Goal: Task Accomplishment & Management: Complete application form

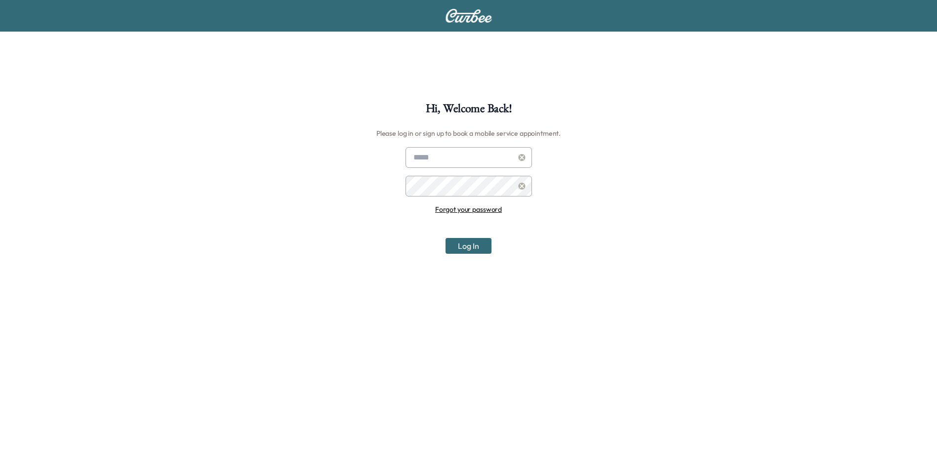
type input "**********"
click at [477, 257] on div "**********" at bounding box center [468, 338] width 937 height 471
click at [477, 250] on button "Log In" at bounding box center [468, 246] width 46 height 16
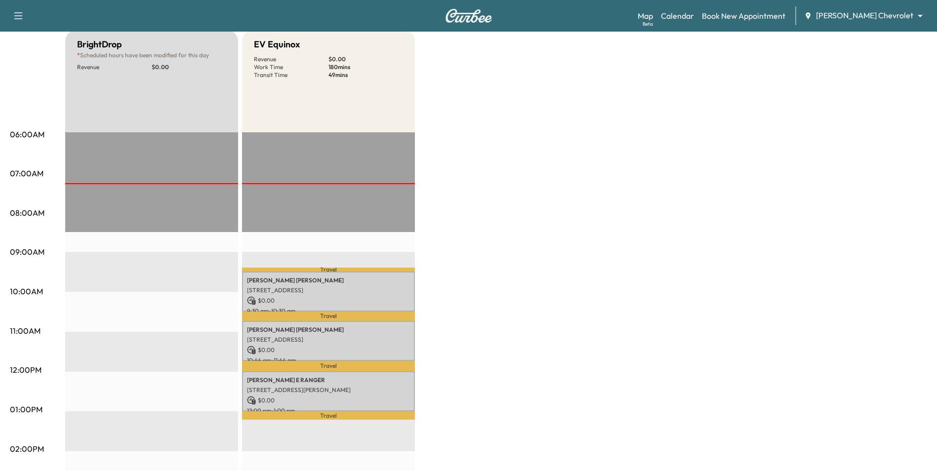
scroll to position [99, 0]
click at [896, 16] on body "Support Log Out Map Beta Calendar Book New Appointment [PERSON_NAME] Chevrolet …" at bounding box center [472, 136] width 944 height 471
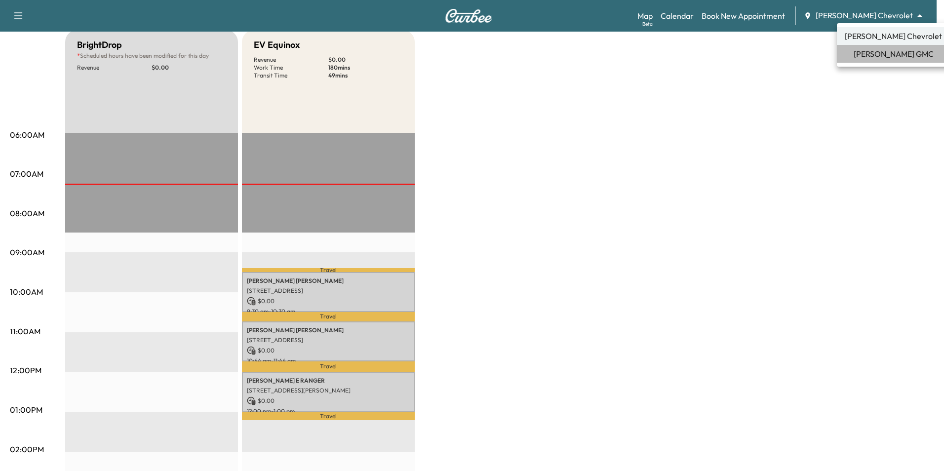
click at [898, 56] on span "[PERSON_NAME] GMC" at bounding box center [894, 54] width 80 height 12
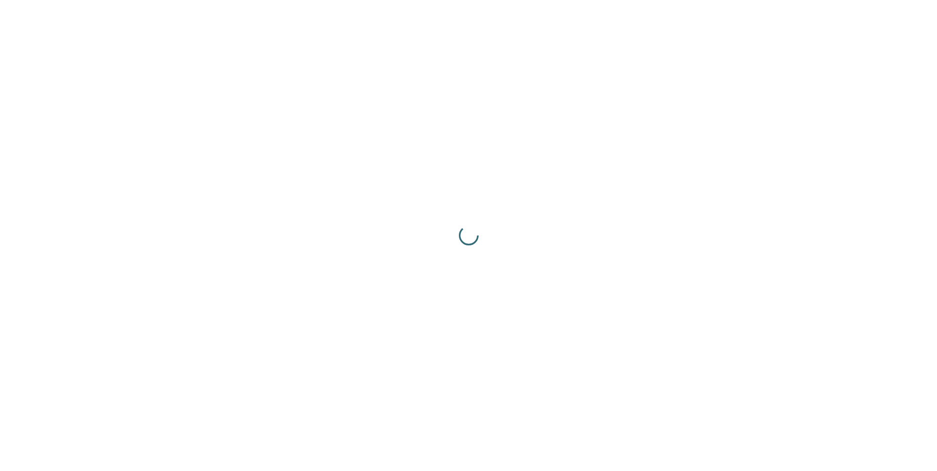
scroll to position [0, 0]
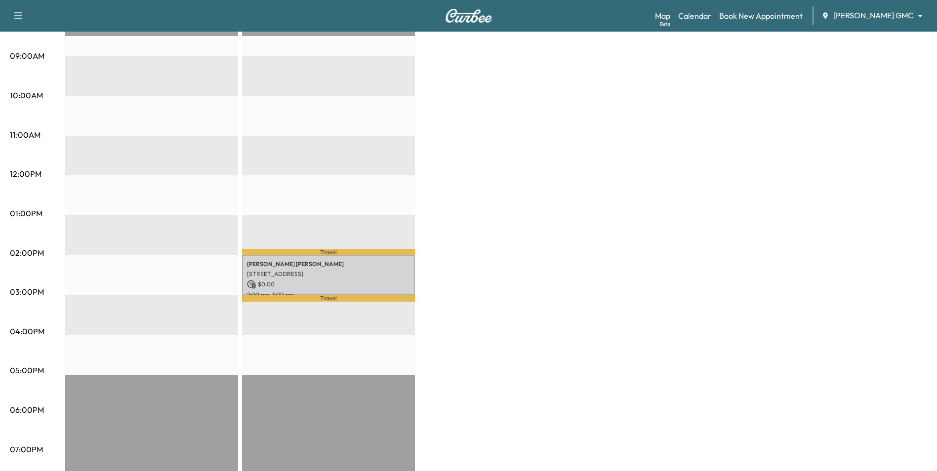
scroll to position [296, 0]
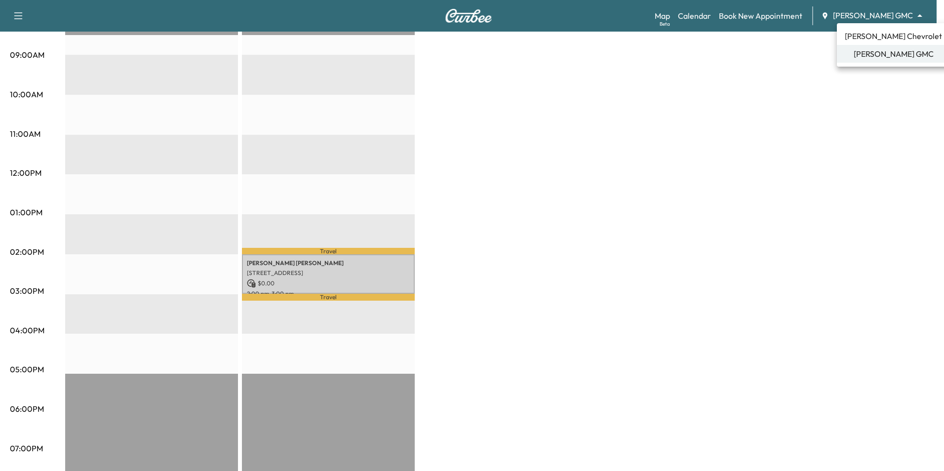
click at [868, 34] on span "[PERSON_NAME] Chevrolet" at bounding box center [893, 36] width 97 height 12
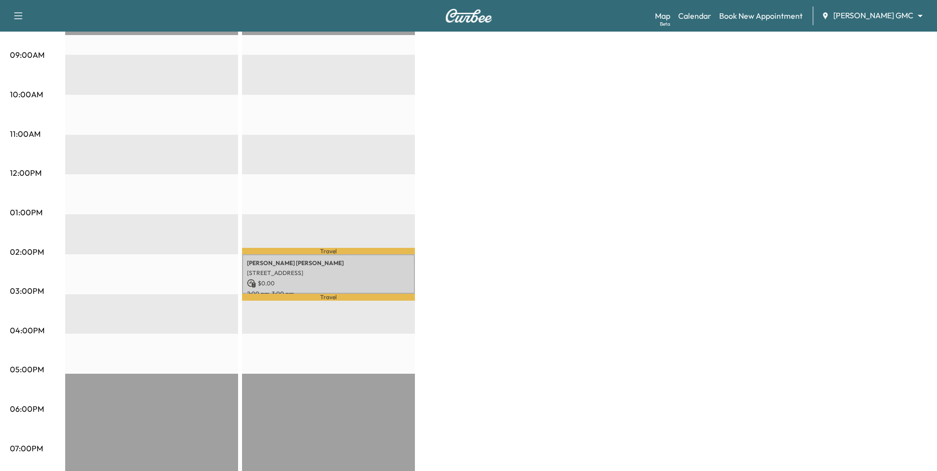
scroll to position [0, 0]
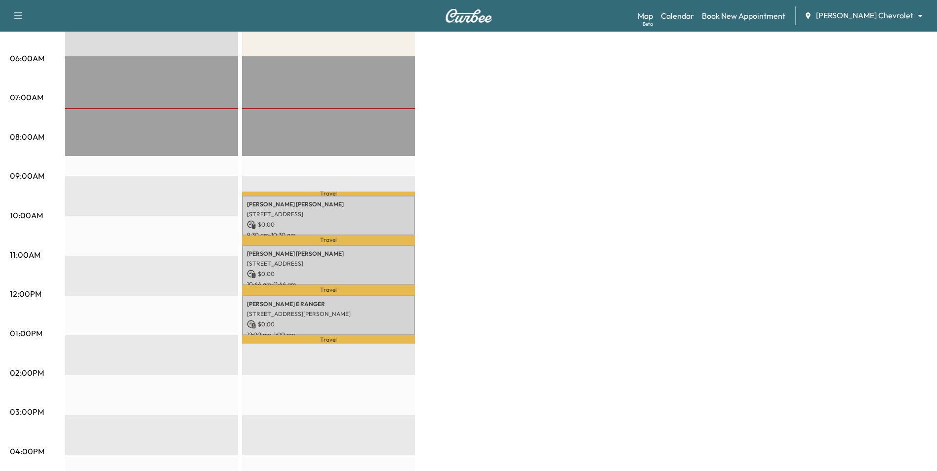
scroll to position [198, 0]
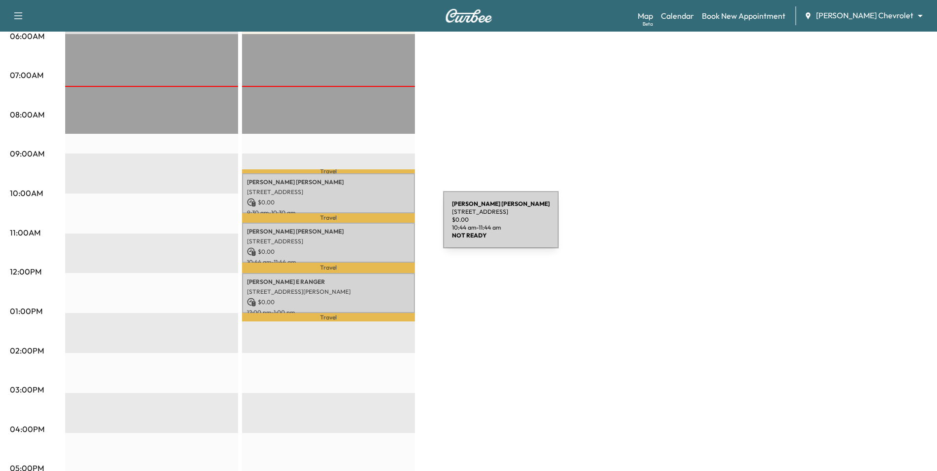
click at [369, 228] on p "Kimberly Mathes" at bounding box center [328, 232] width 163 height 8
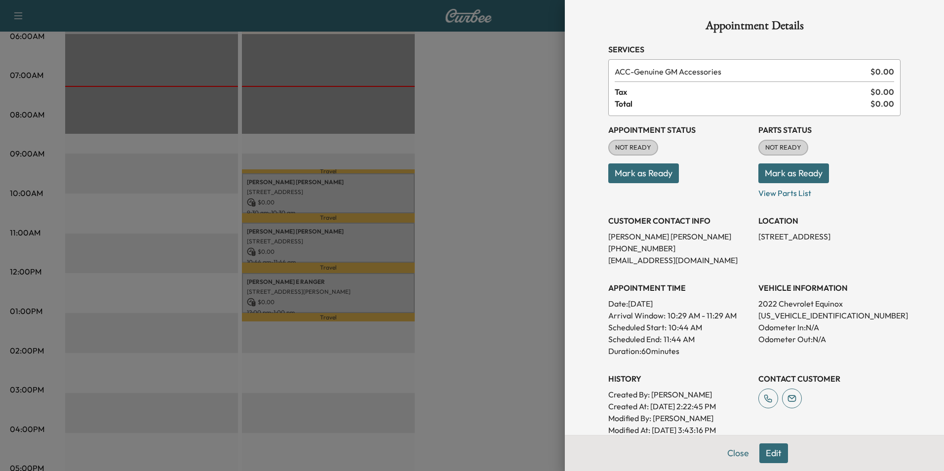
click at [432, 234] on div at bounding box center [472, 235] width 944 height 471
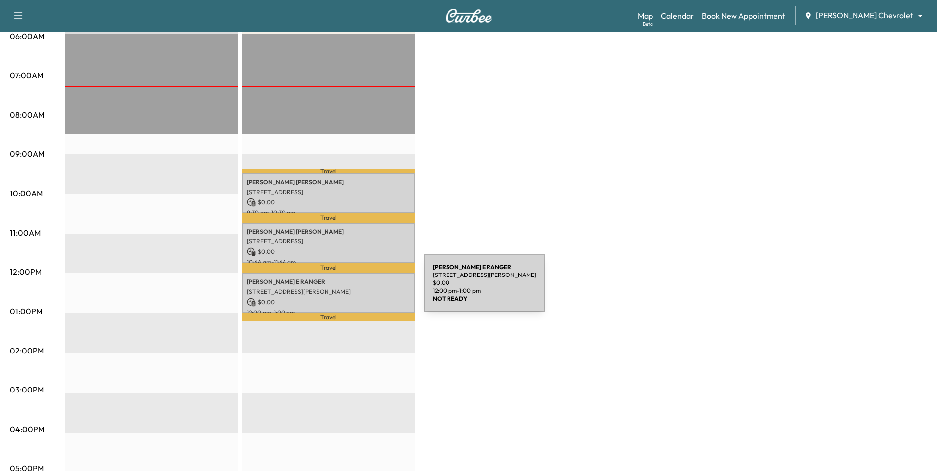
click at [349, 289] on p "[STREET_ADDRESS][PERSON_NAME]" at bounding box center [328, 292] width 163 height 8
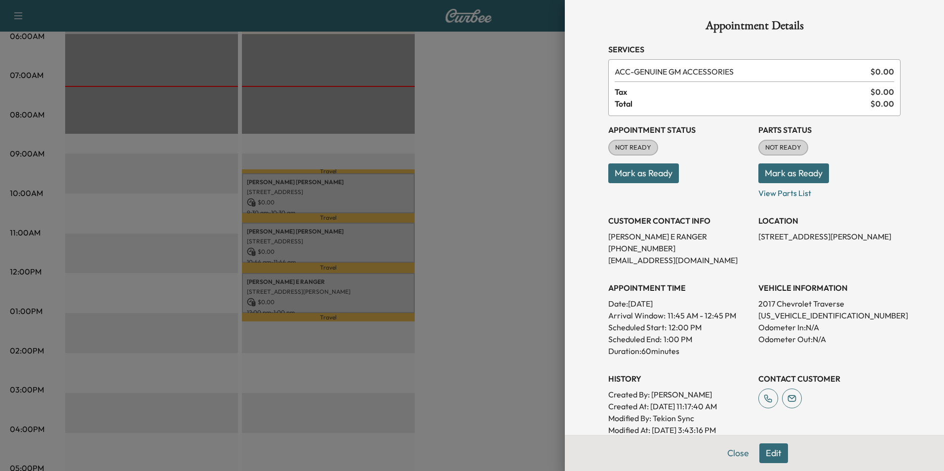
click at [495, 282] on div at bounding box center [472, 235] width 944 height 471
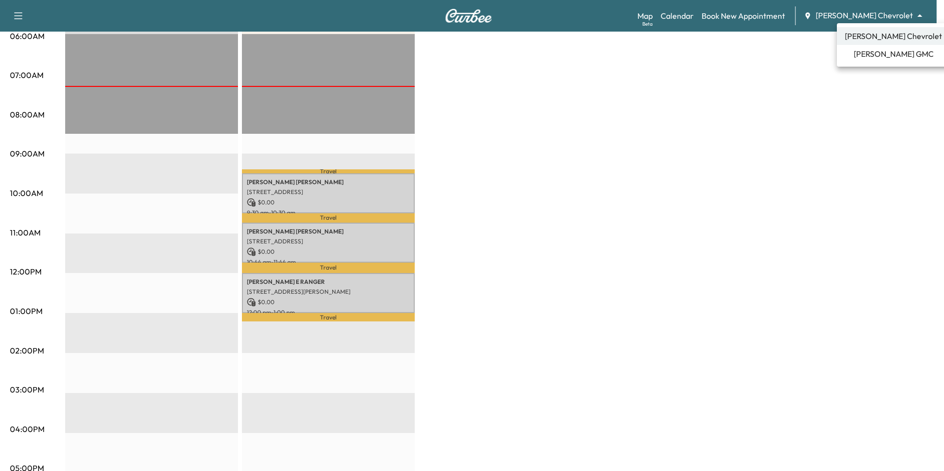
click at [880, 12] on body "Support Log Out Map Beta Calendar Book New Appointment [PERSON_NAME] Chevrolet …" at bounding box center [472, 37] width 944 height 471
click at [872, 56] on span "[PERSON_NAME] GMC" at bounding box center [894, 54] width 80 height 12
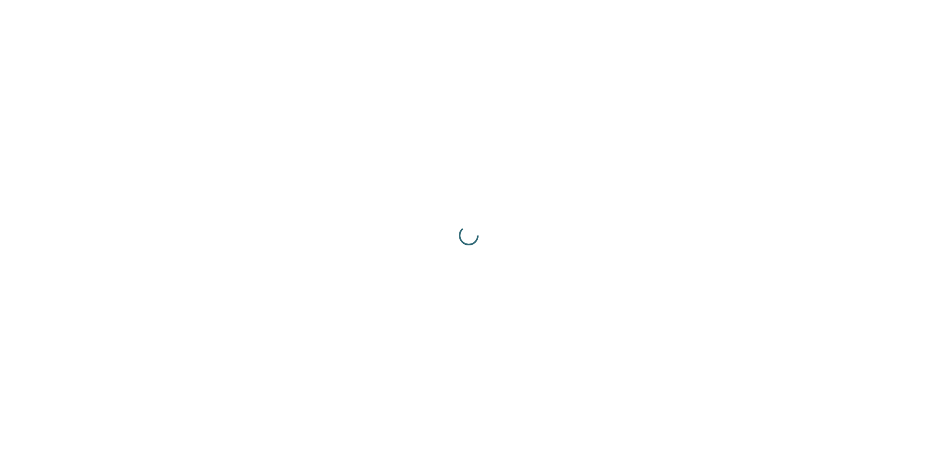
scroll to position [0, 0]
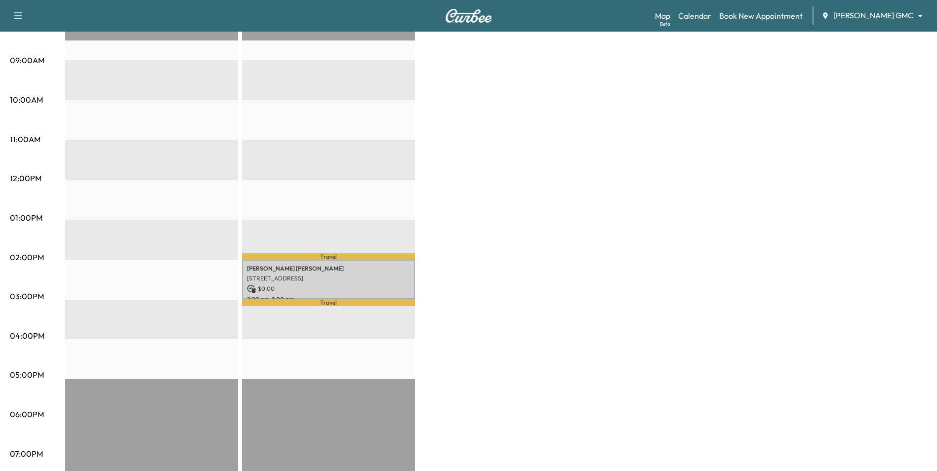
scroll to position [296, 0]
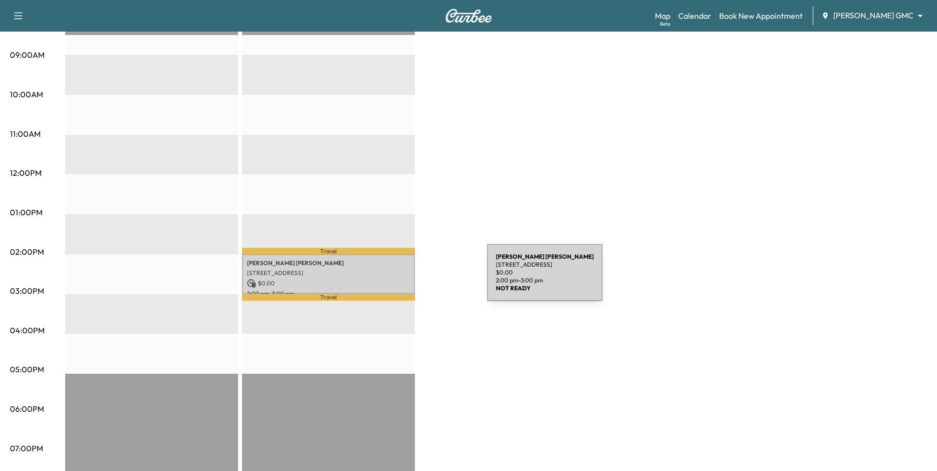
click at [413, 278] on div "Larry D Larson 1299 Riverside Ln, Mendota Heights, MN 55118, USA $ 0.00 2:00 pm…" at bounding box center [328, 274] width 173 height 40
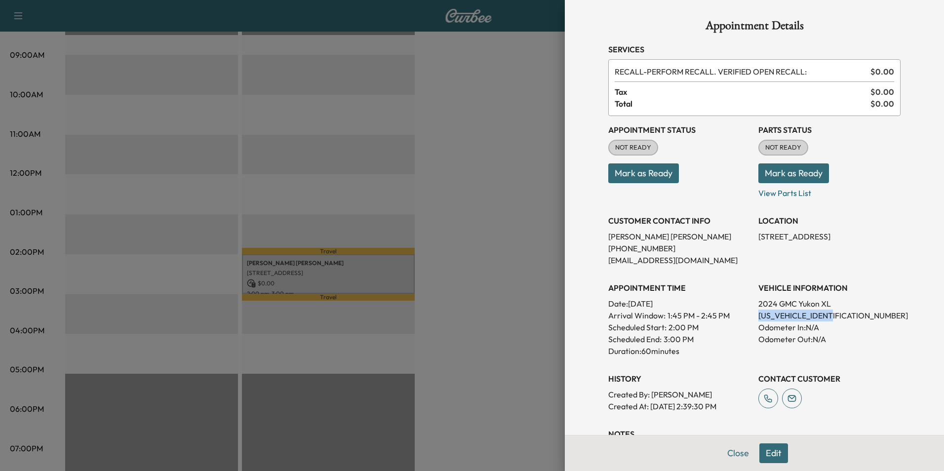
drag, startPoint x: 836, startPoint y: 317, endPoint x: 748, endPoint y: 316, distance: 88.4
click at [748, 316] on div "Appointment Status NOT READY Mark as Ready Parts Status NOT READY Mark as Ready…" at bounding box center [754, 264] width 292 height 296
copy p "1GKS2JKL6RR280035"
click at [514, 196] on div at bounding box center [472, 235] width 944 height 471
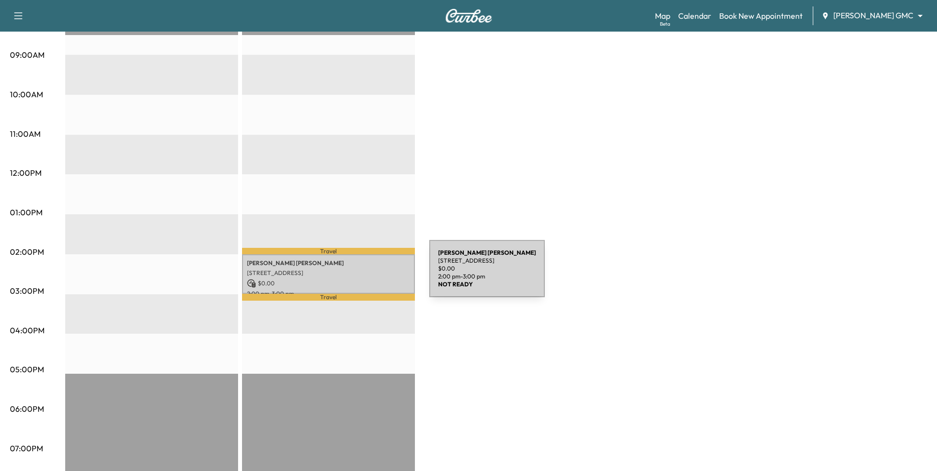
click at [355, 275] on div "Larry D Larson 1299 Riverside Ln, Mendota Heights, MN 55118, USA $ 0.00 2:00 pm…" at bounding box center [328, 274] width 173 height 40
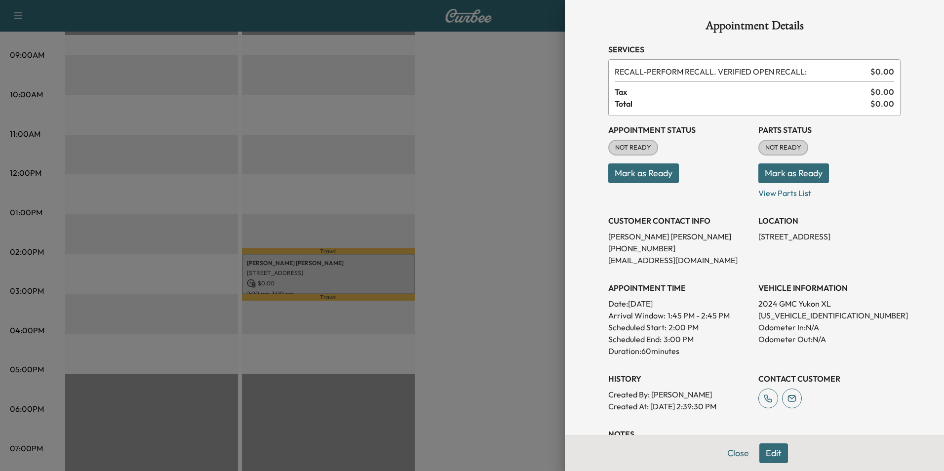
click at [658, 177] on button "Mark as Ready" at bounding box center [643, 173] width 71 height 20
click at [516, 246] on div at bounding box center [472, 235] width 944 height 471
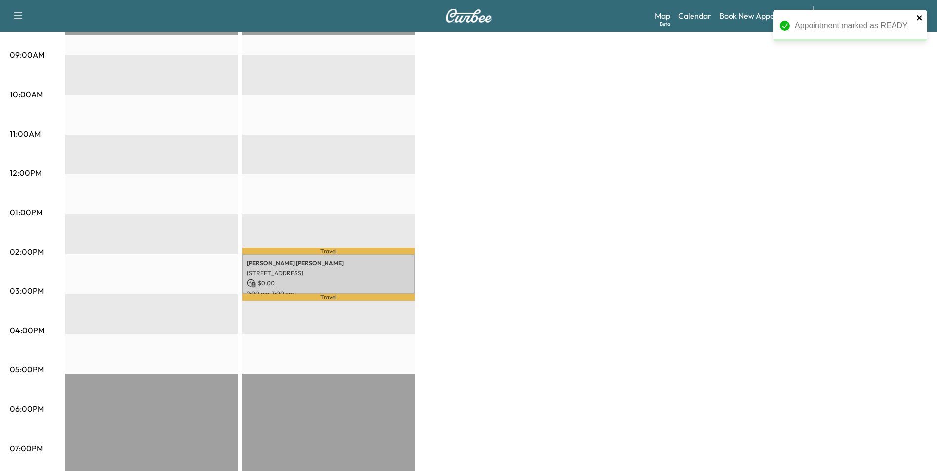
click at [919, 19] on icon "close" at bounding box center [918, 17] width 5 height 5
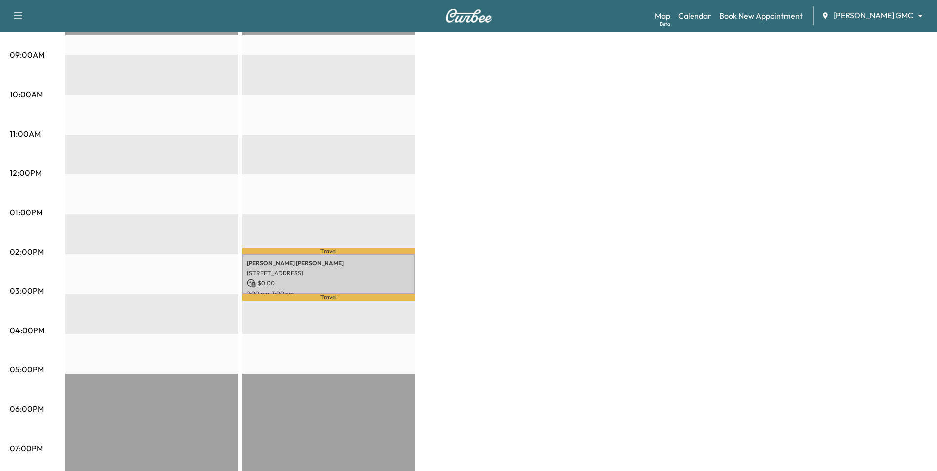
click at [878, 19] on div "Appointment marked as READY" at bounding box center [850, 29] width 158 height 43
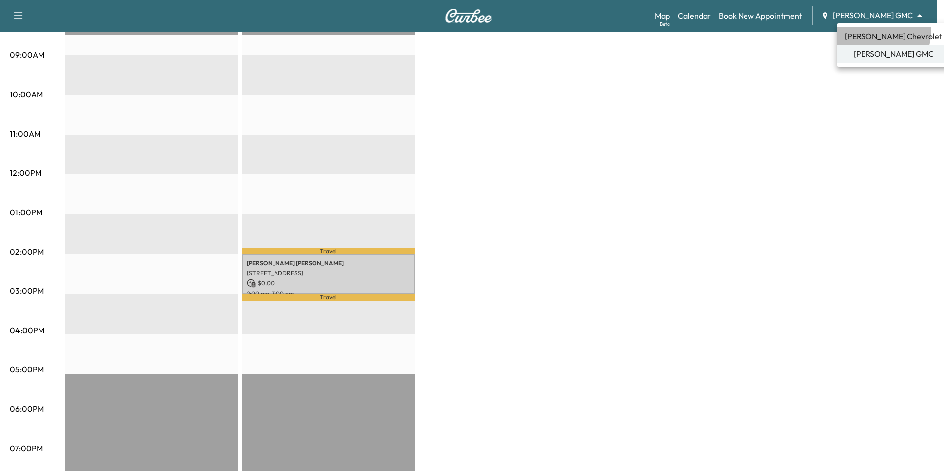
click at [873, 30] on span "[PERSON_NAME] Chevrolet" at bounding box center [893, 36] width 97 height 12
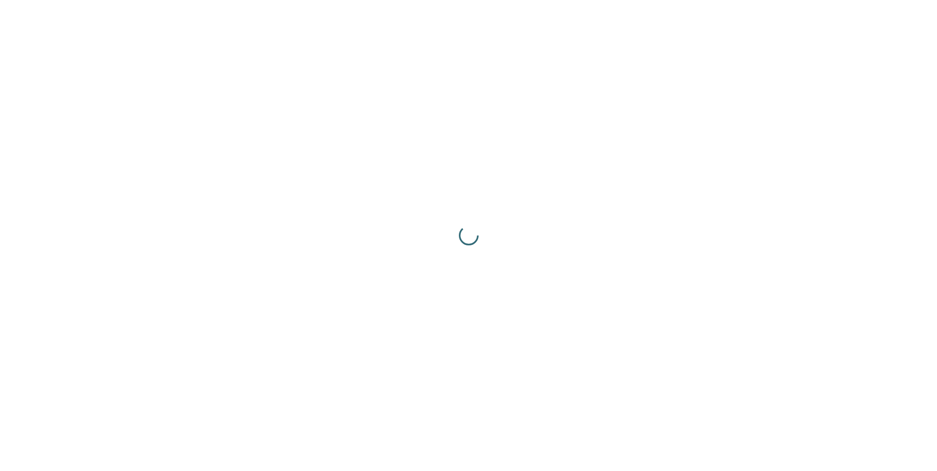
scroll to position [0, 0]
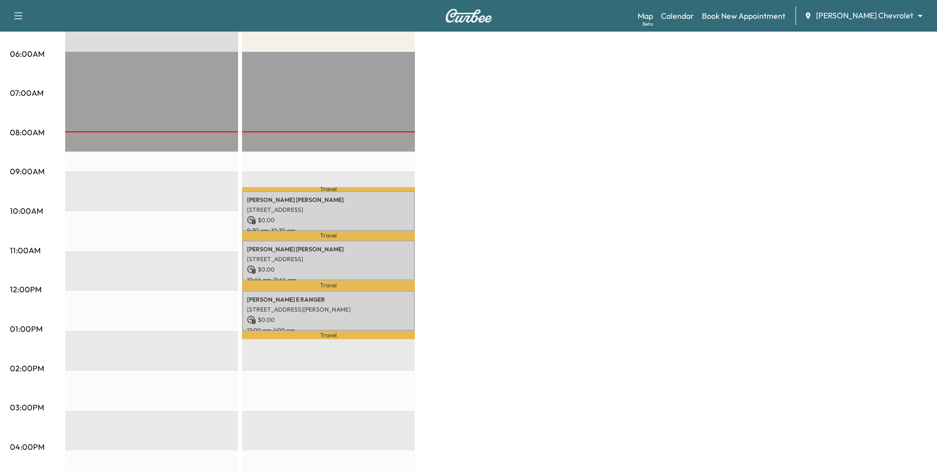
scroll to position [198, 0]
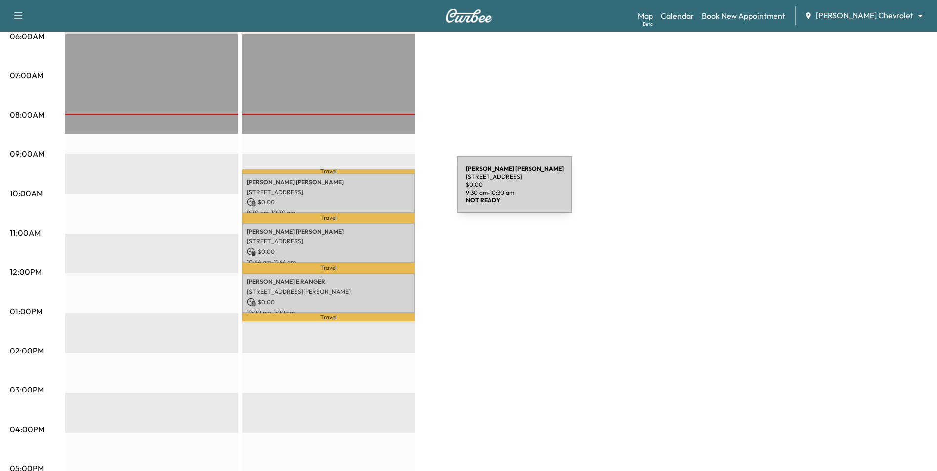
click at [382, 191] on p "[STREET_ADDRESS]" at bounding box center [328, 192] width 163 height 8
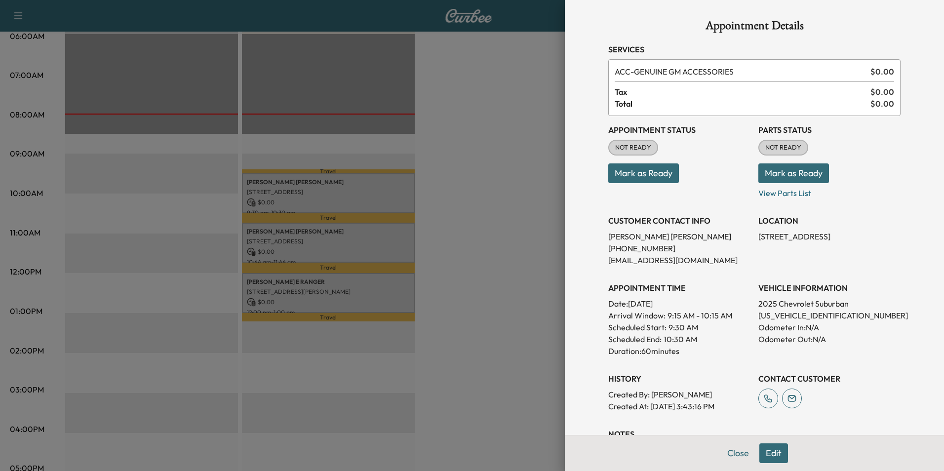
click at [653, 172] on button "Mark as Ready" at bounding box center [643, 173] width 71 height 20
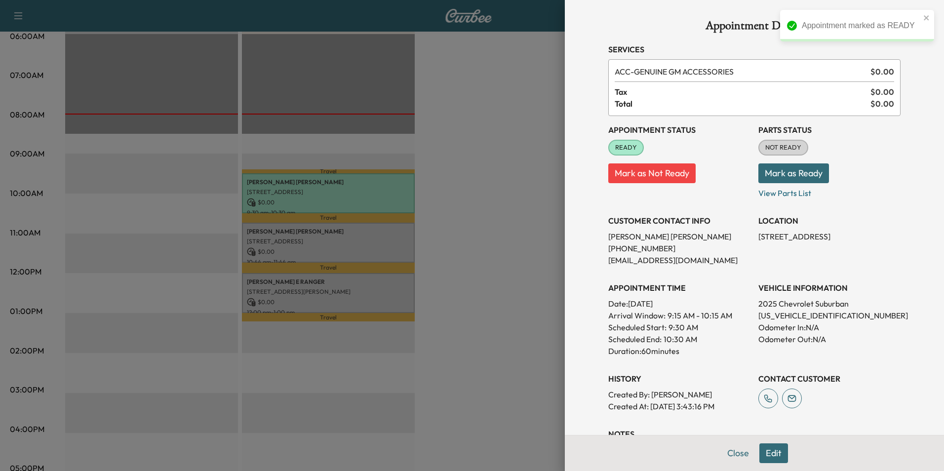
click at [517, 244] on div at bounding box center [472, 235] width 944 height 471
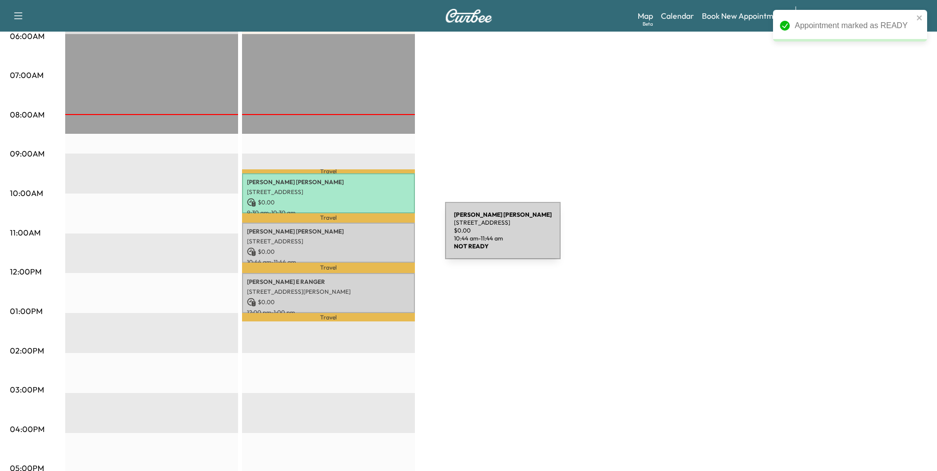
click at [369, 238] on p "[STREET_ADDRESS]" at bounding box center [328, 242] width 163 height 8
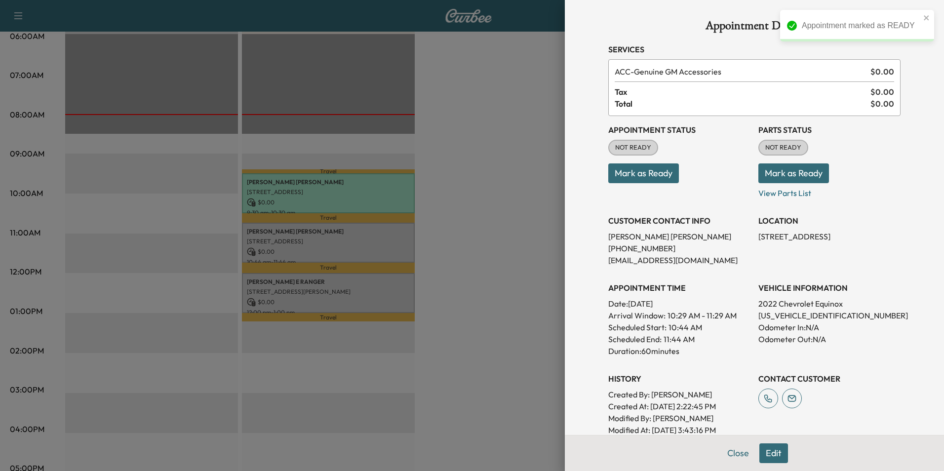
click at [630, 172] on button "Mark as Ready" at bounding box center [643, 173] width 71 height 20
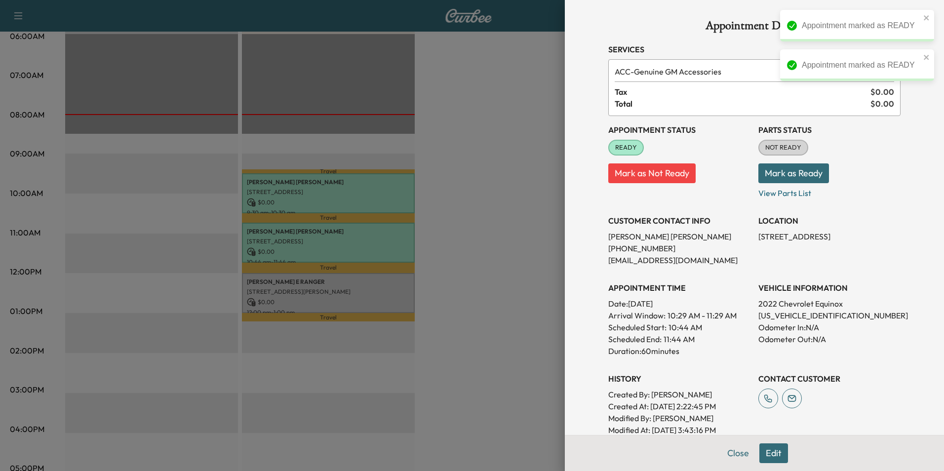
click at [509, 268] on div at bounding box center [472, 235] width 944 height 471
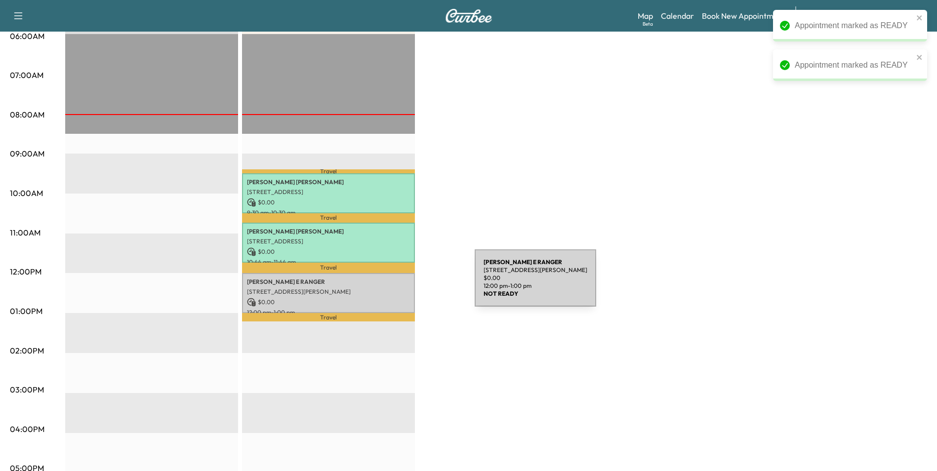
click at [400, 284] on div "JOHN E RANGER 950 Jefferson Ave, St Paul, MN 55102, USA $ 0.00 12:00 pm - 1:00 …" at bounding box center [328, 293] width 173 height 40
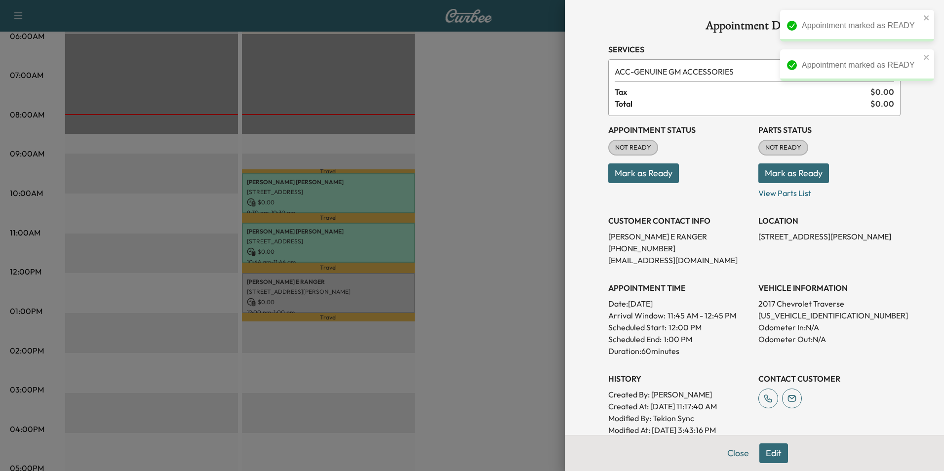
click at [631, 173] on button "Mark as Ready" at bounding box center [643, 173] width 71 height 20
click at [506, 184] on div at bounding box center [472, 235] width 944 height 471
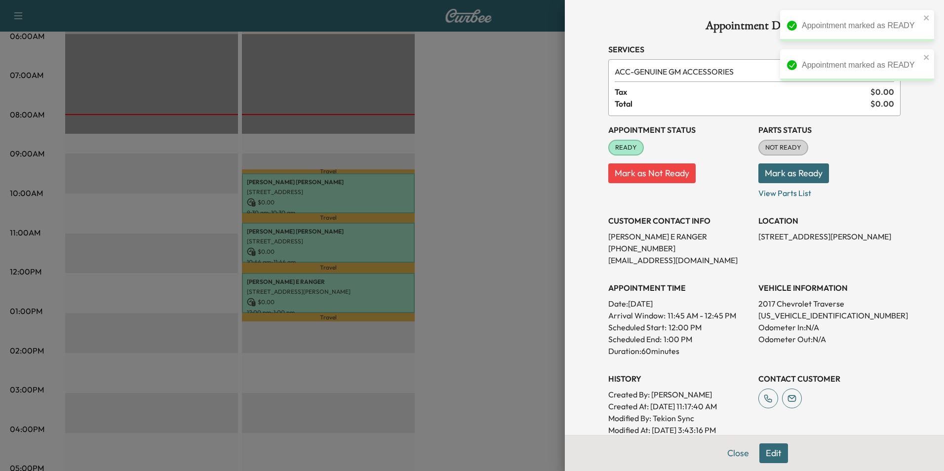
click at [530, 222] on div at bounding box center [472, 235] width 944 height 471
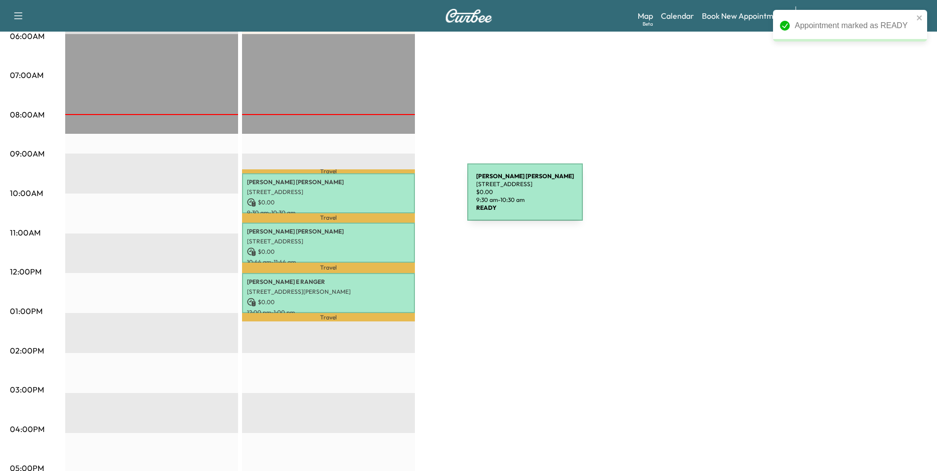
click at [393, 198] on p "$ 0.00" at bounding box center [328, 202] width 163 height 9
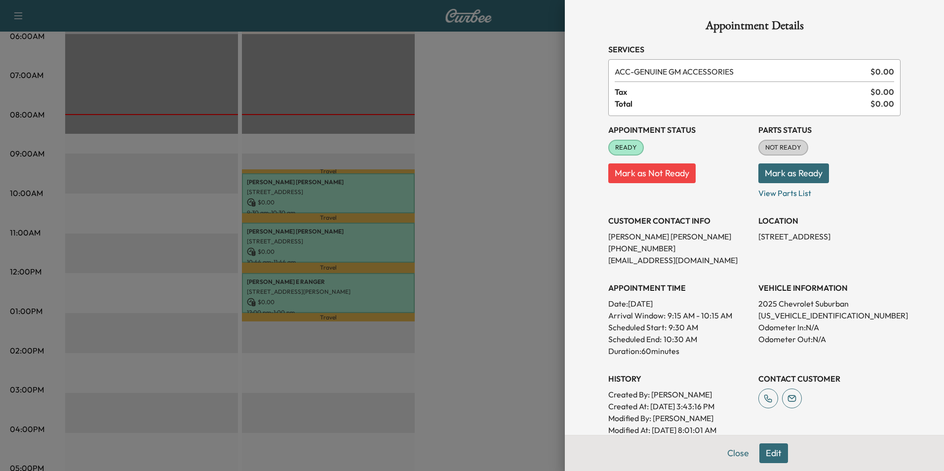
click at [490, 224] on div at bounding box center [472, 235] width 944 height 471
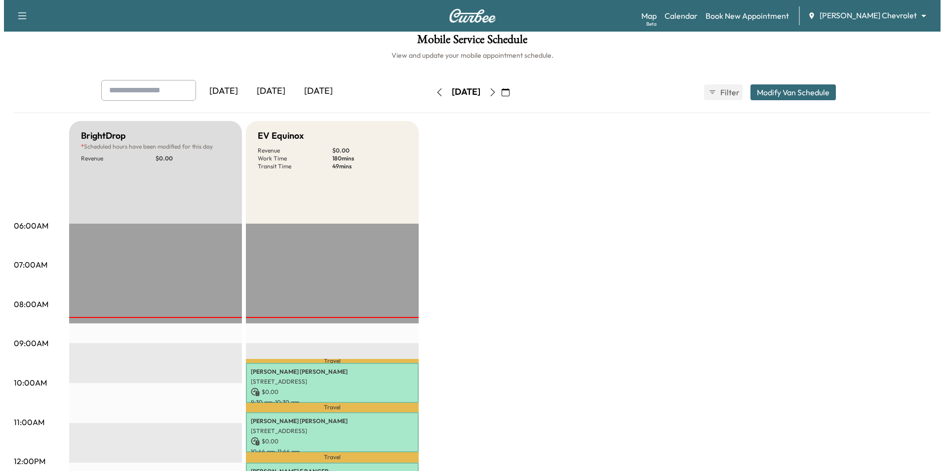
scroll to position [0, 0]
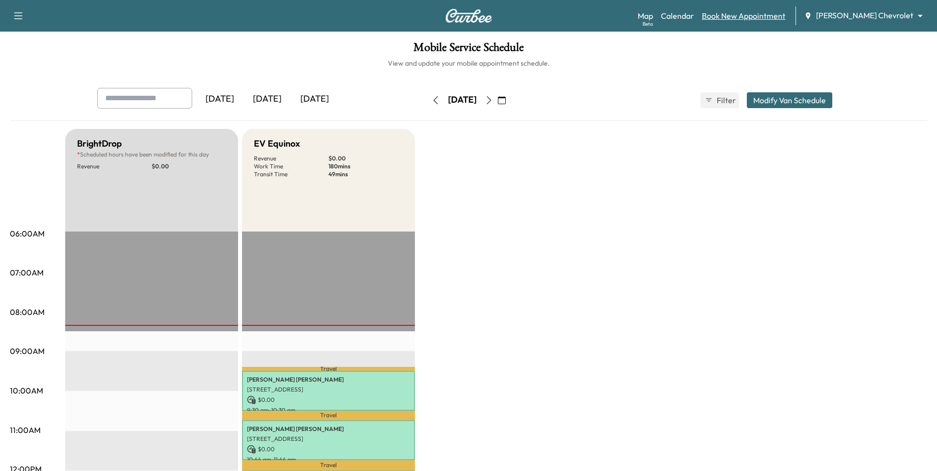
click at [759, 17] on link "Book New Appointment" at bounding box center [743, 16] width 83 height 12
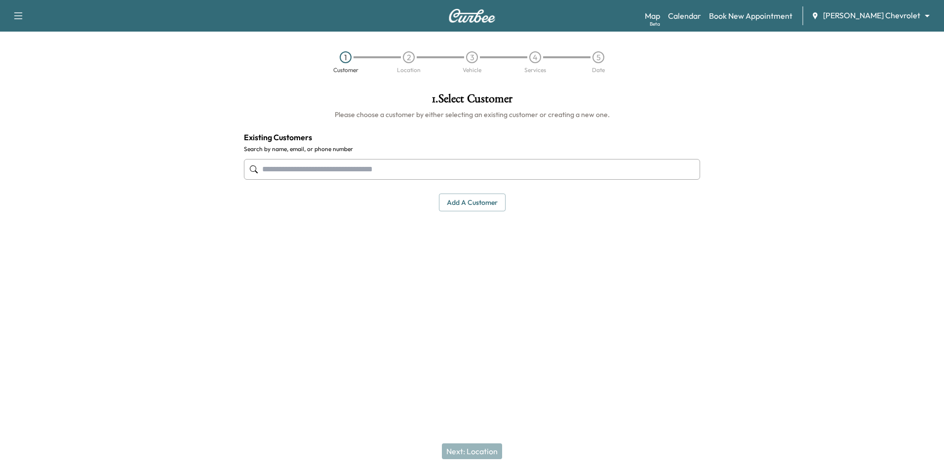
click at [476, 203] on button "Add a customer" at bounding box center [472, 203] width 67 height 18
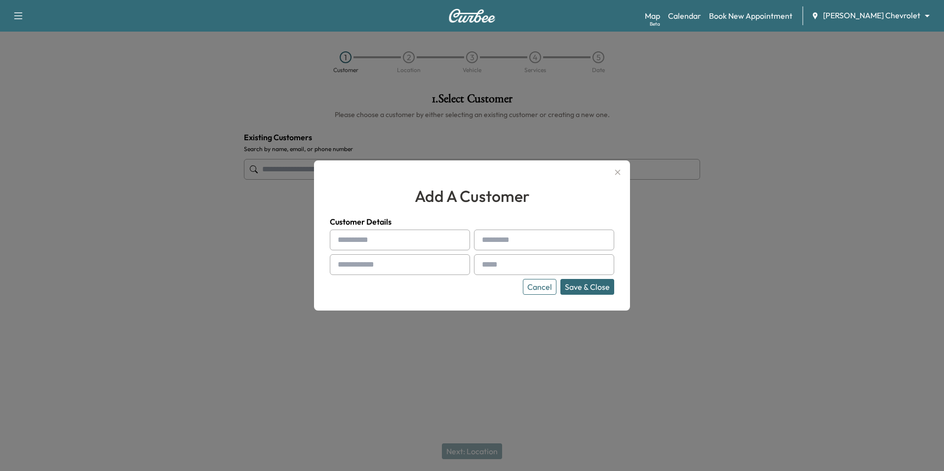
click at [385, 243] on input "text" at bounding box center [400, 240] width 140 height 21
type input "******"
type input "*******"
type input "**********"
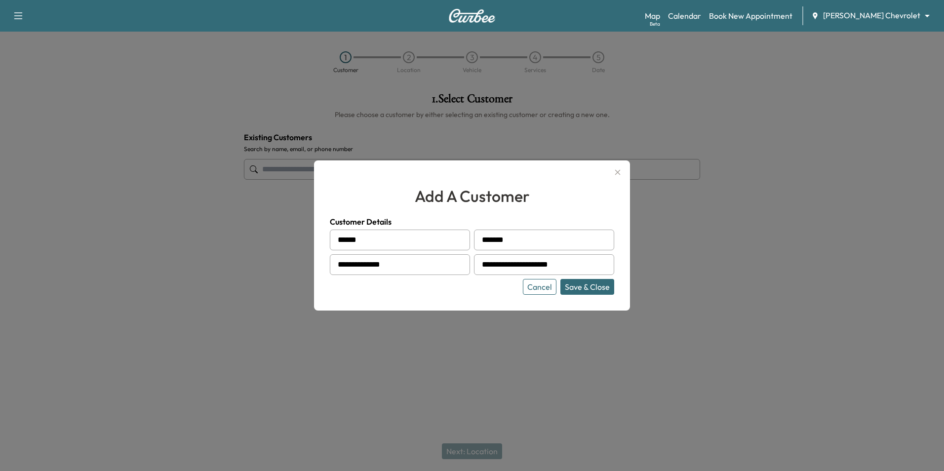
drag, startPoint x: 589, startPoint y: 290, endPoint x: 574, endPoint y: 309, distance: 23.8
click at [588, 292] on button "Save & Close" at bounding box center [587, 287] width 54 height 16
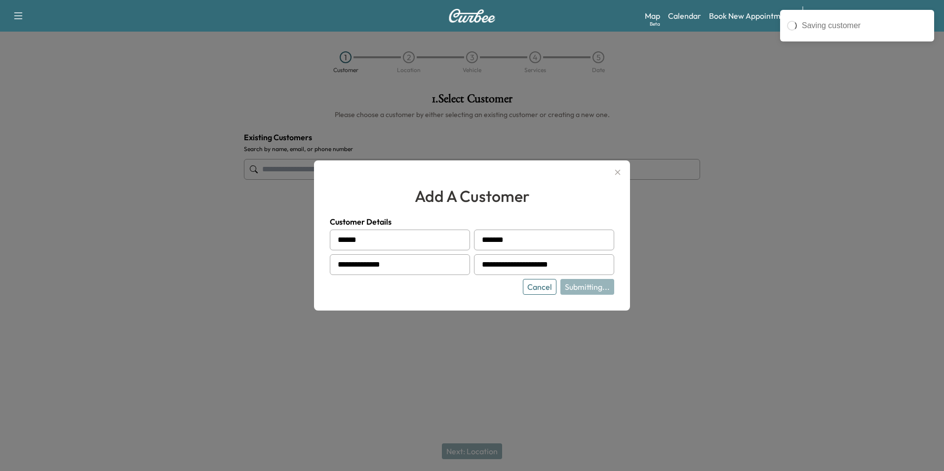
type input "**********"
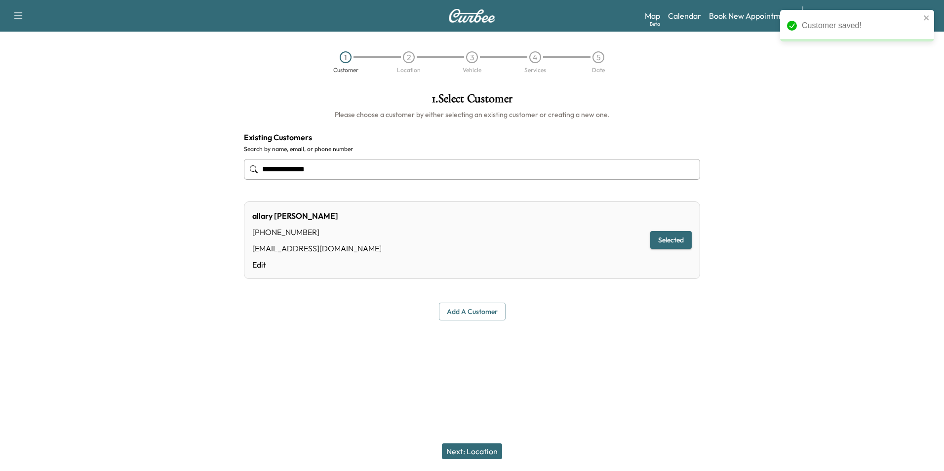
click at [485, 454] on button "Next: Location" at bounding box center [472, 451] width 60 height 16
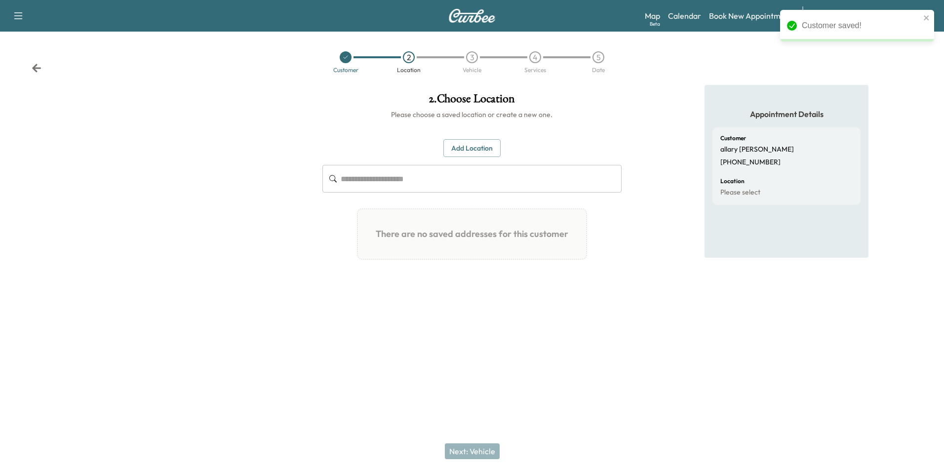
click at [488, 150] on button "Add Location" at bounding box center [471, 148] width 57 height 18
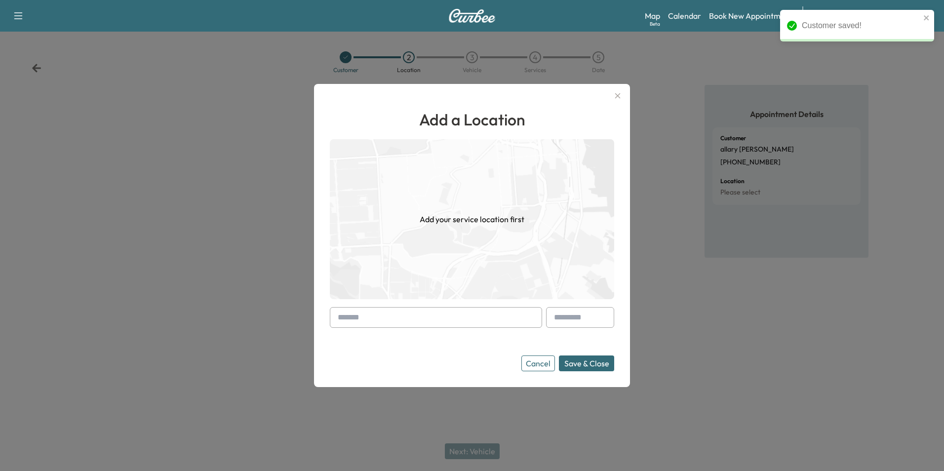
click at [465, 318] on input "text" at bounding box center [436, 317] width 212 height 21
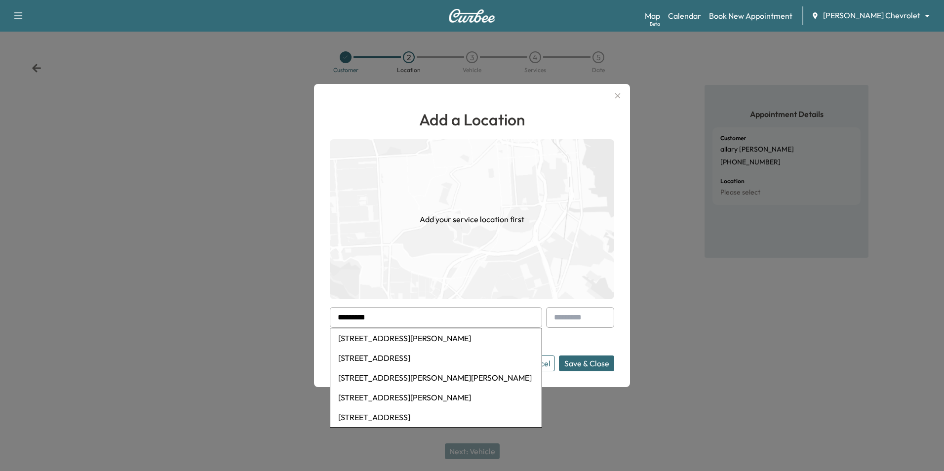
click at [451, 337] on li "1013 Hall Avenue, West Saint Paul, MN, USA" at bounding box center [435, 338] width 211 height 20
type input "**********"
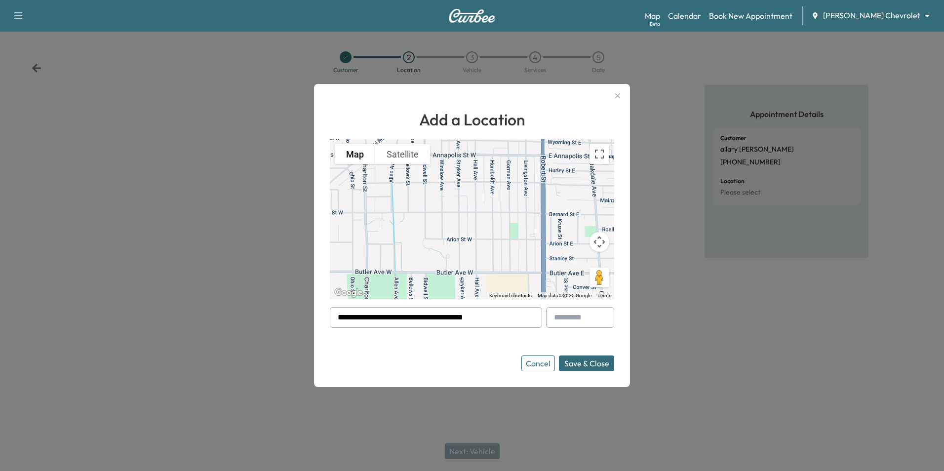
click at [598, 361] on button "Save & Close" at bounding box center [586, 364] width 55 height 16
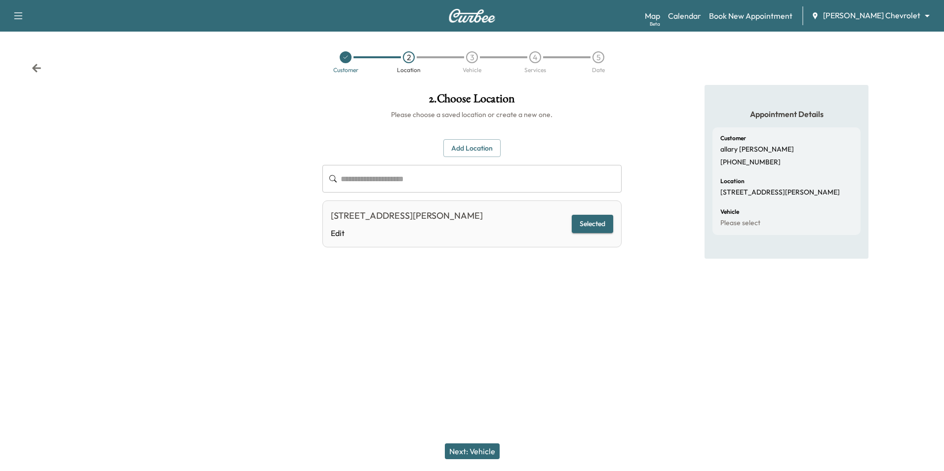
click at [489, 449] on button "Next: Vehicle" at bounding box center [472, 451] width 55 height 16
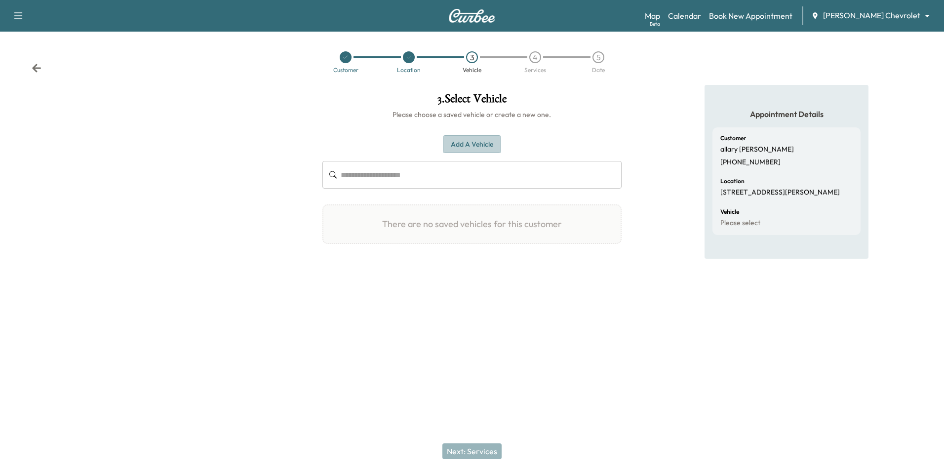
click at [473, 139] on button "Add a Vehicle" at bounding box center [472, 144] width 58 height 18
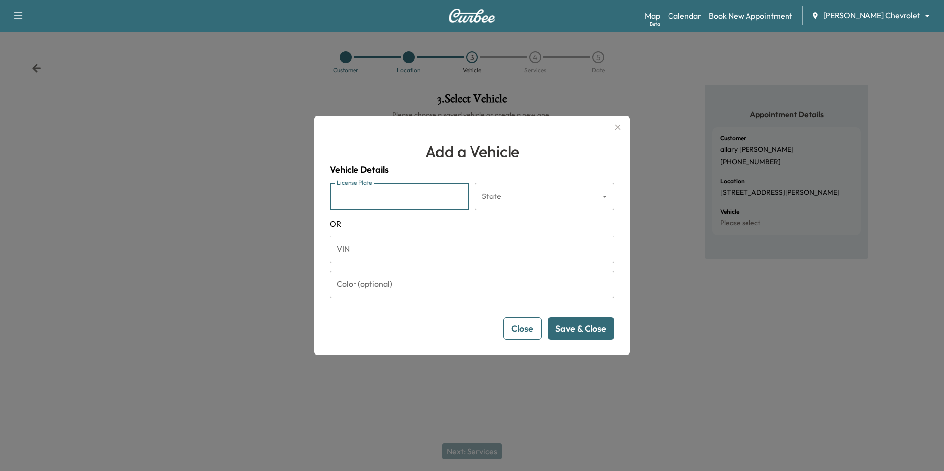
click at [397, 197] on input "License Plate" at bounding box center [399, 197] width 139 height 28
type input "******"
click at [570, 332] on button "Save & Close" at bounding box center [581, 329] width 67 height 22
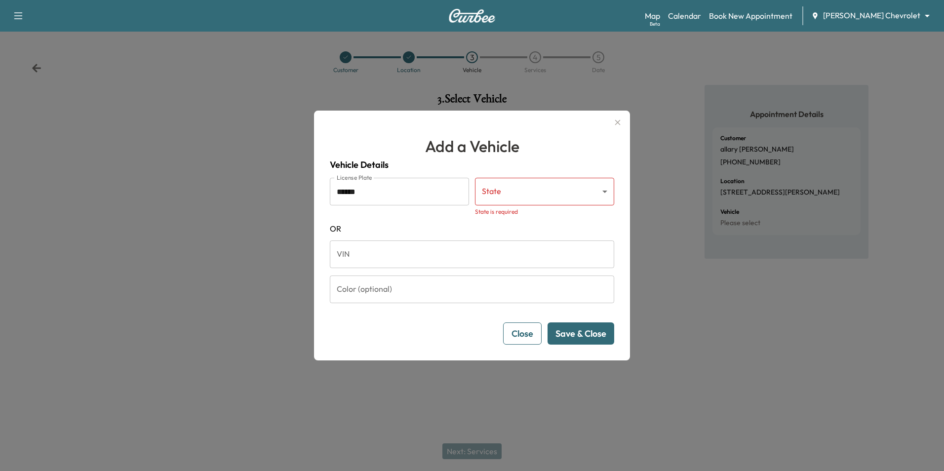
click at [500, 190] on body "Support Log Out Map Beta Calendar Book New Appointment Mauer Chevrolet ********…" at bounding box center [472, 235] width 944 height 471
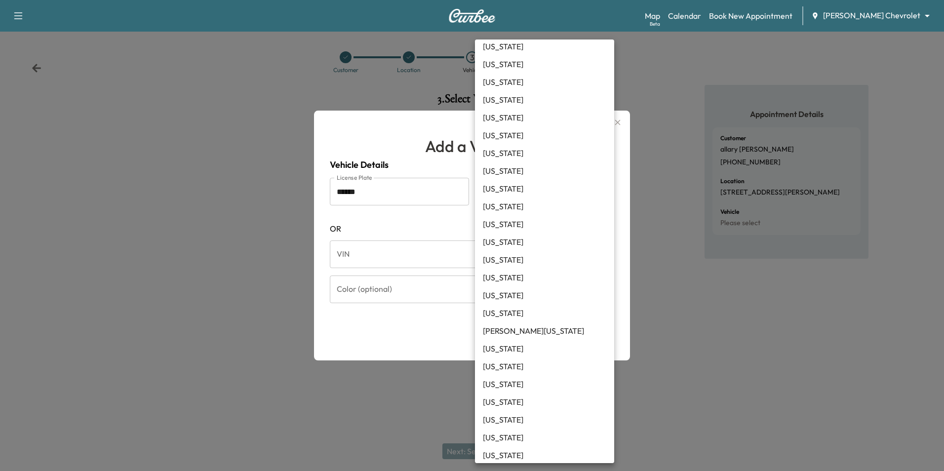
scroll to position [198, 0]
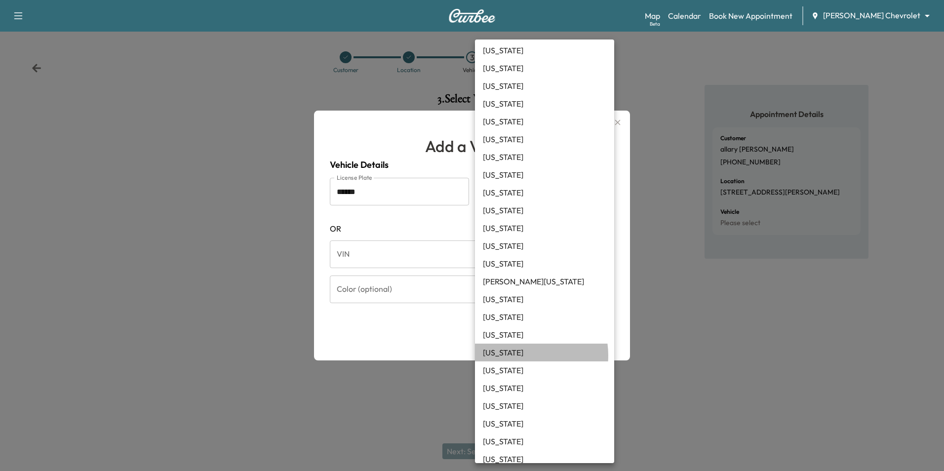
click at [519, 356] on li "Minnesota" at bounding box center [544, 353] width 139 height 18
type input "**"
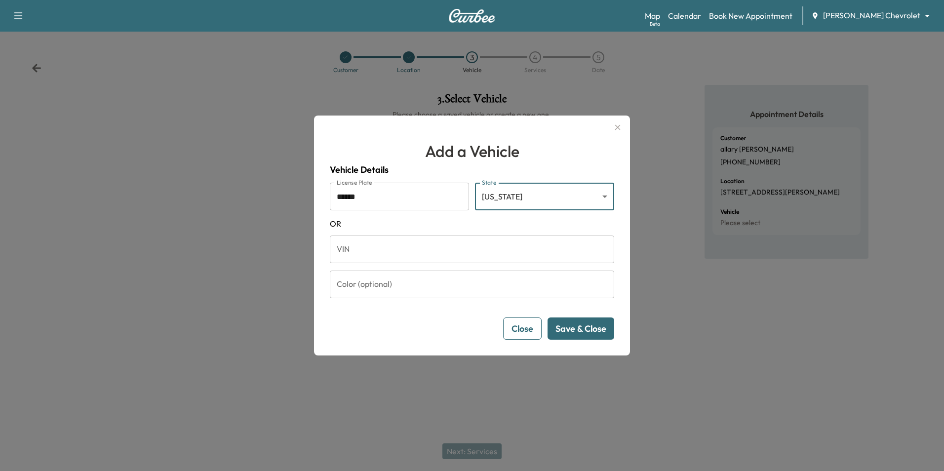
click at [584, 334] on button "Save & Close" at bounding box center [581, 329] width 67 height 22
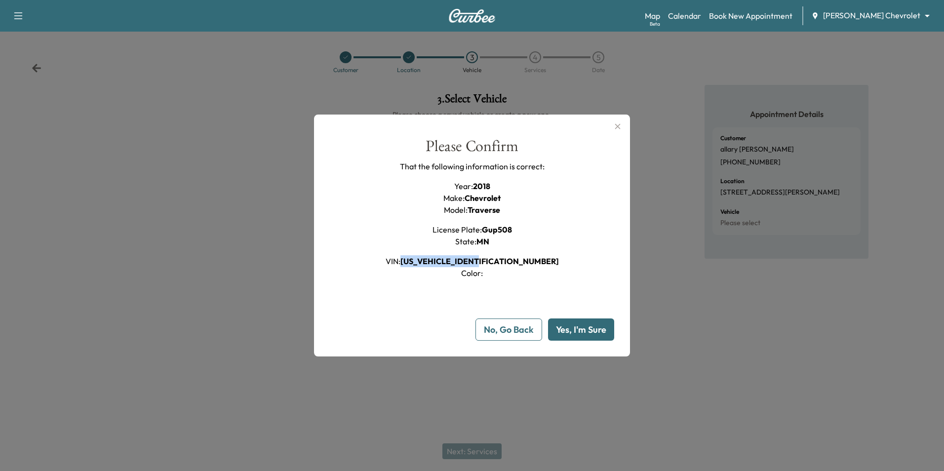
drag, startPoint x: 533, startPoint y: 261, endPoint x: 440, endPoint y: 266, distance: 93.5
click at [440, 266] on div "Please Confirm That the following information is correct: Year : 2018 Make : Ch…" at bounding box center [472, 208] width 284 height 141
drag, startPoint x: 440, startPoint y: 266, endPoint x: 445, endPoint y: 260, distance: 8.4
copy span "1GNEVGKW7JJ176953"
click at [515, 329] on button "No, Go Back" at bounding box center [509, 329] width 67 height 22
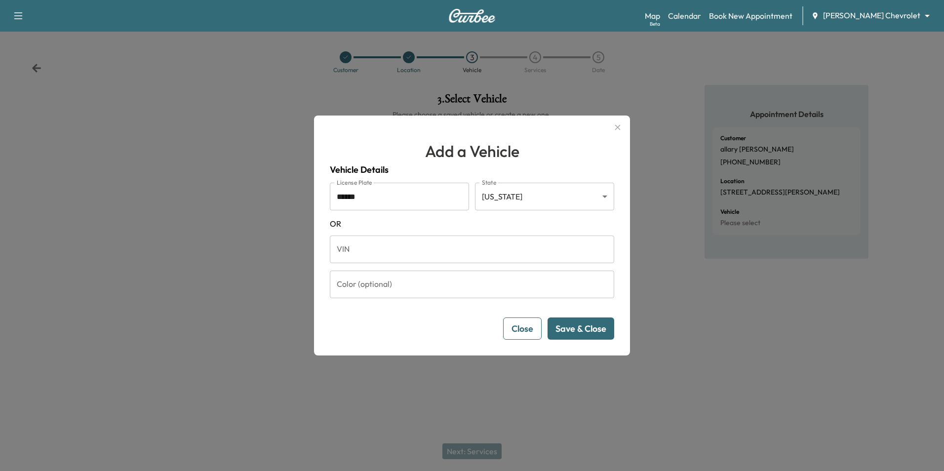
click at [614, 131] on icon "button" at bounding box center [618, 127] width 12 height 12
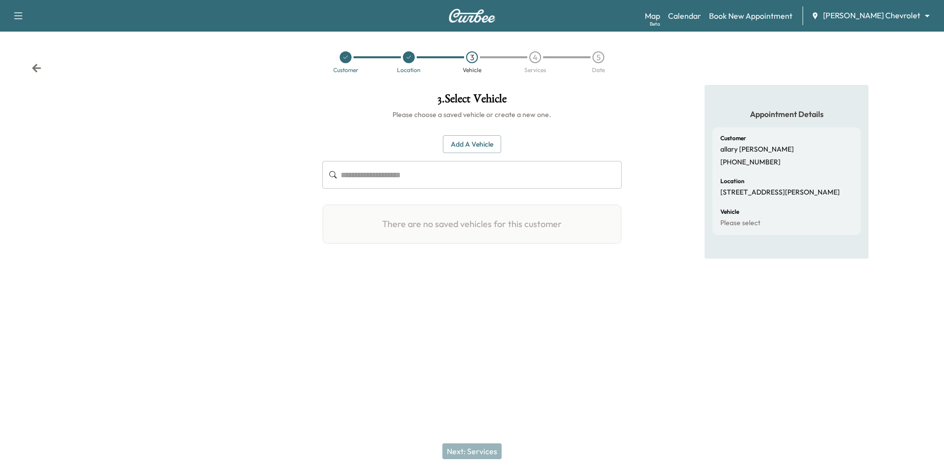
click at [627, 122] on div "3 . Select Vehicle Please choose a saved vehicle or create a new one. Add a Veh…" at bounding box center [472, 176] width 315 height 183
click at [526, 377] on div "Support Log Out Map Beta Calendar Book New Appointment Mauer Chevrolet ********…" at bounding box center [472, 235] width 944 height 471
click at [204, 277] on div at bounding box center [157, 203] width 315 height 236
click at [866, 469] on div "Next: Services" at bounding box center [472, 452] width 944 height 40
click at [441, 218] on div "There are no saved vehicles for this customer" at bounding box center [471, 224] width 299 height 40
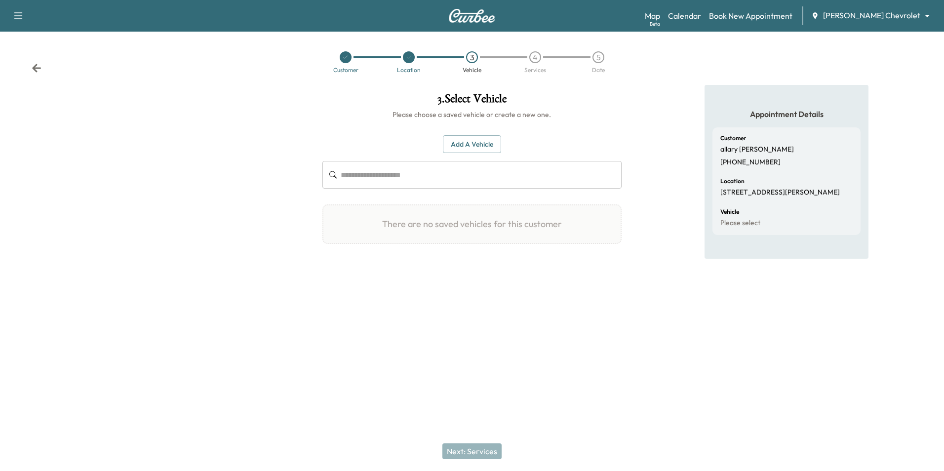
click at [483, 216] on div "There are no saved vehicles for this customer" at bounding box center [471, 224] width 299 height 40
click at [581, 258] on div "Add a Vehicle ​ There are no saved vehicles for this customer Add a Vehicle Veh…" at bounding box center [471, 189] width 299 height 141
click at [310, 423] on div "Support Log Out Map Beta Calendar Book New Appointment Mauer Chevrolet ********…" at bounding box center [472, 235] width 944 height 471
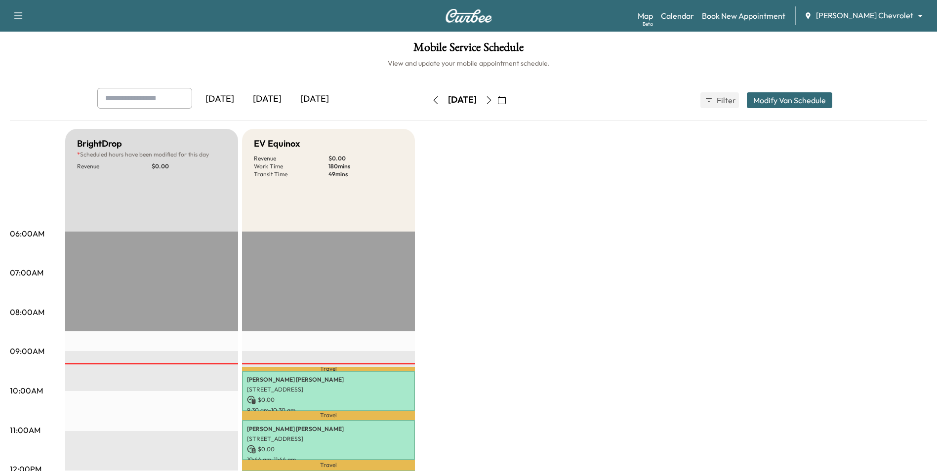
click at [878, 15] on body "Support Log Out Map Beta Calendar Book New Appointment [PERSON_NAME] Chevrolet …" at bounding box center [468, 235] width 937 height 471
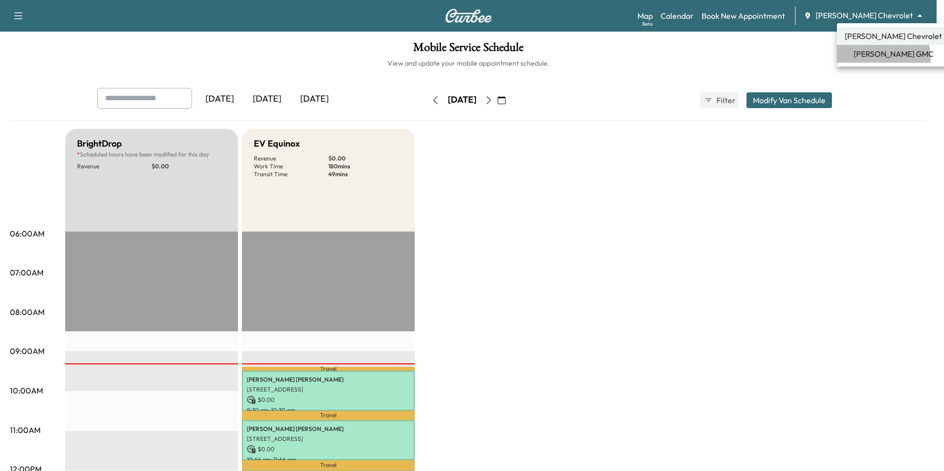
click at [881, 57] on span "[PERSON_NAME] GMC" at bounding box center [894, 54] width 80 height 12
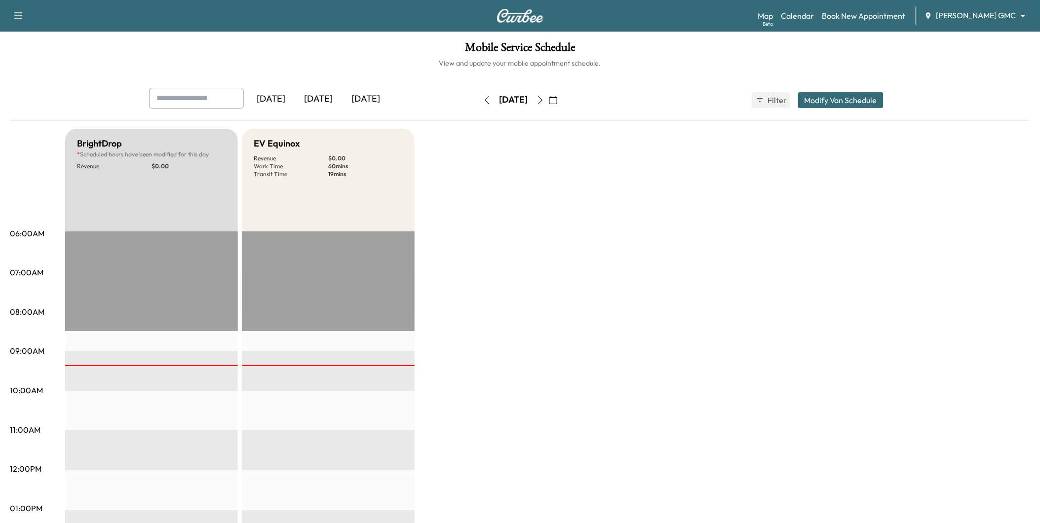
drag, startPoint x: 839, startPoint y: 9, endPoint x: 656, endPoint y: 172, distance: 245.2
click at [650, 171] on div "BrightDrop * Scheduled hours have been modified for this day Revenue $ 0.00 EST…" at bounding box center [547, 499] width 965 height 741
